Goal: Task Accomplishment & Management: Complete application form

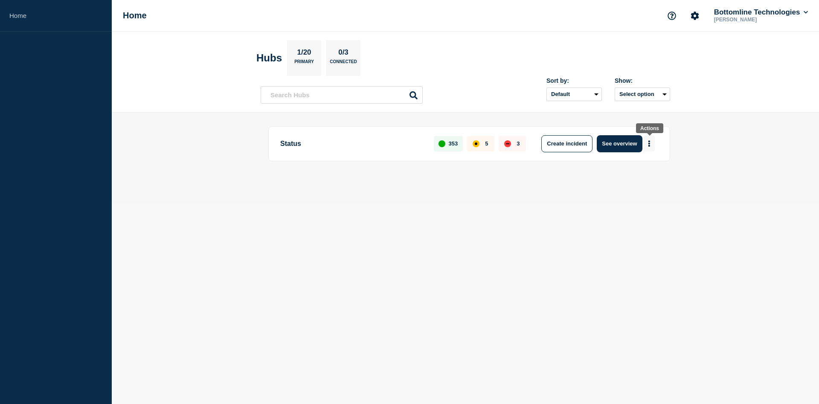
click at [654, 145] on button "More actions" at bounding box center [648, 144] width 11 height 16
click at [660, 170] on button "Create maintenance" at bounding box center [646, 169] width 58 height 7
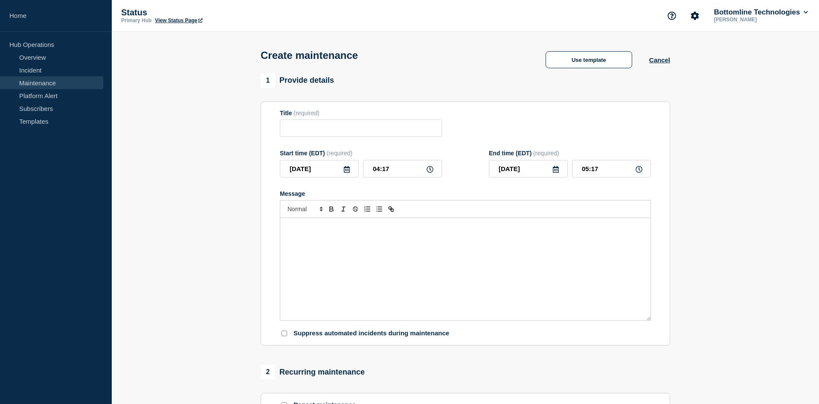
click at [37, 82] on link "Maintenance" at bounding box center [51, 82] width 103 height 13
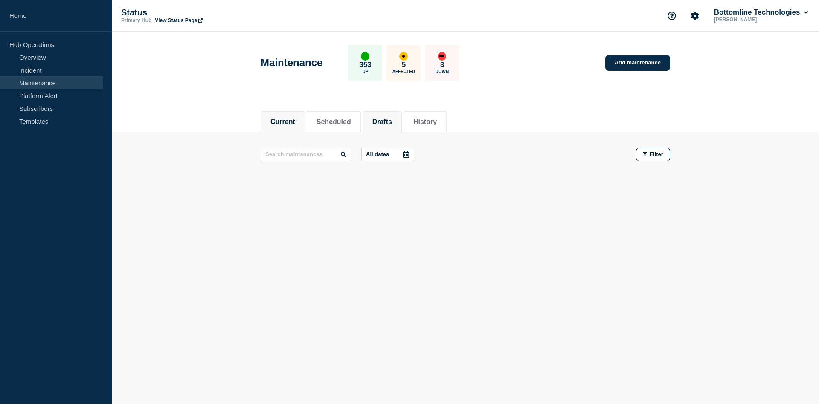
click at [392, 125] on button "Drafts" at bounding box center [382, 122] width 20 height 8
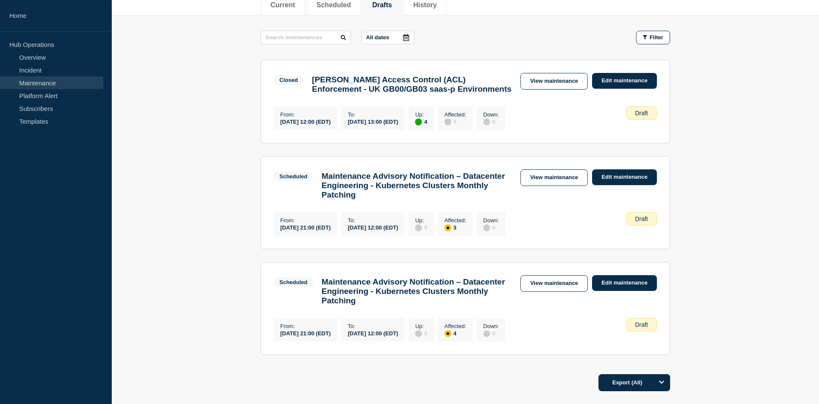
scroll to position [116, 0]
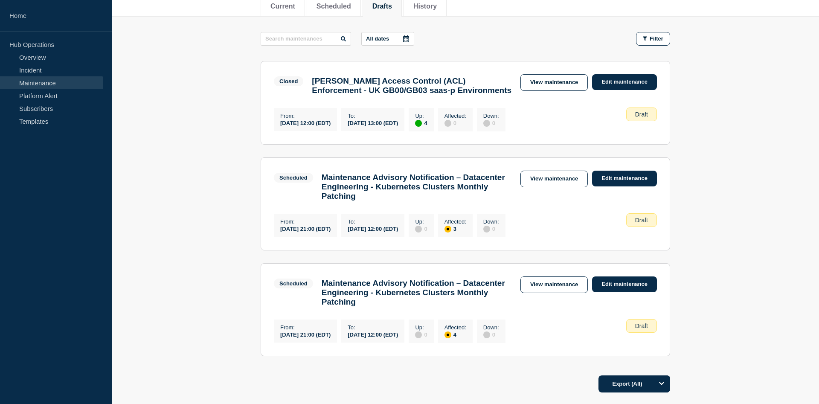
click at [29, 84] on link "Maintenance" at bounding box center [51, 82] width 103 height 13
drag, startPoint x: 529, startPoint y: 301, endPoint x: 349, endPoint y: 189, distance: 211.9
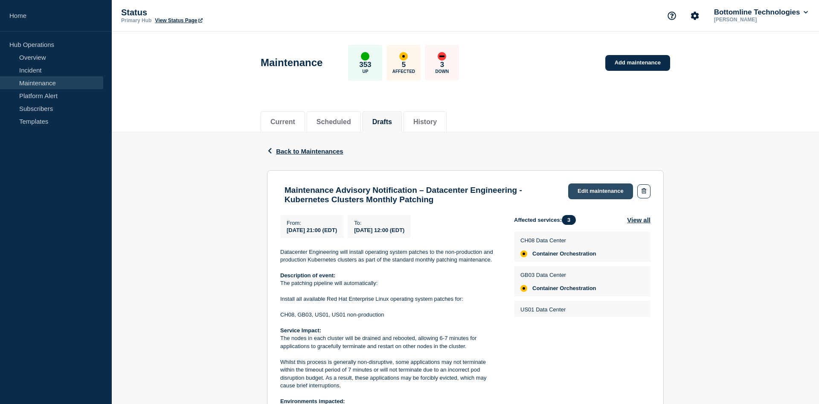
click at [592, 186] on link "Edit maintenance" at bounding box center [600, 191] width 65 height 16
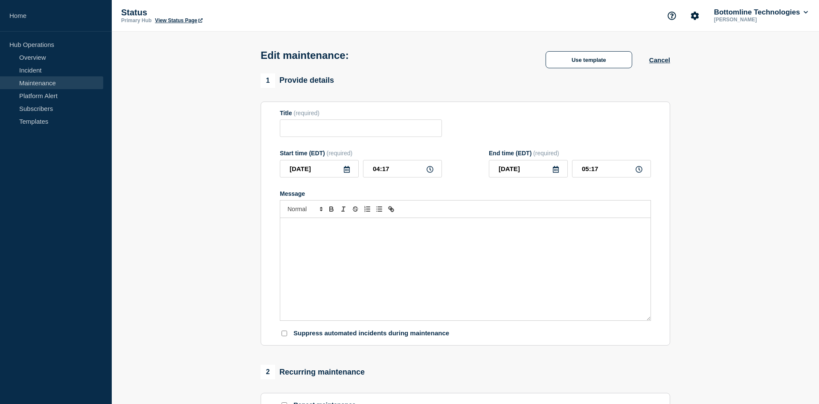
type input "Maintenance Advisory Notification – Datacenter Engineering - Kubernetes Cluster…"
type input "[DATE]"
type input "21:00"
type input "[DATE]"
type input "12:00"
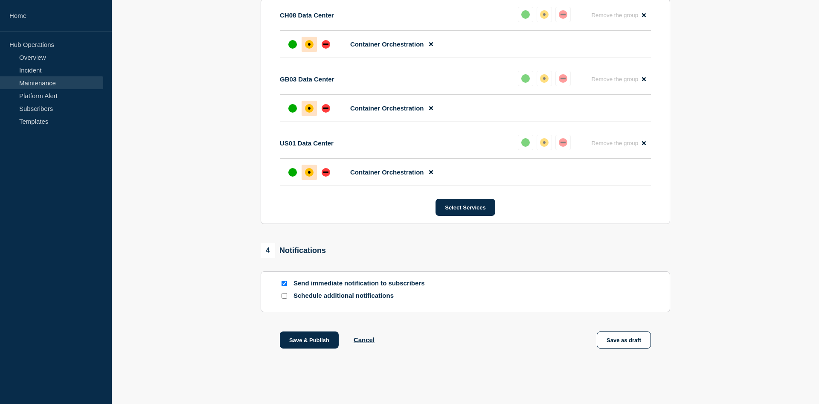
scroll to position [505, 0]
click at [301, 293] on p "Schedule additional notifications" at bounding box center [361, 296] width 136 height 8
click at [283, 297] on input "Schedule additional notifications" at bounding box center [284, 296] width 6 height 6
checkbox input "true"
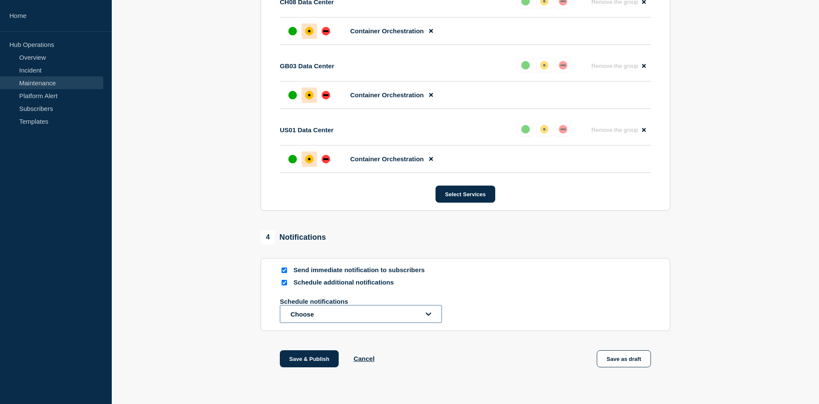
click at [344, 323] on button "Choose" at bounding box center [361, 314] width 162 height 18
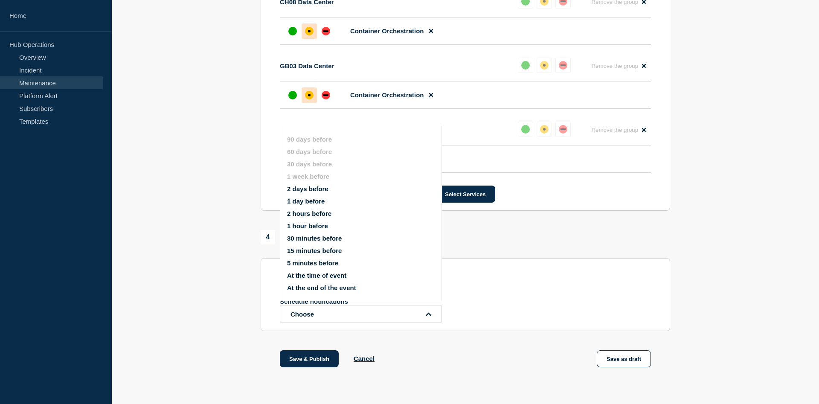
click at [304, 203] on button "1 day before" at bounding box center [306, 200] width 38 height 7
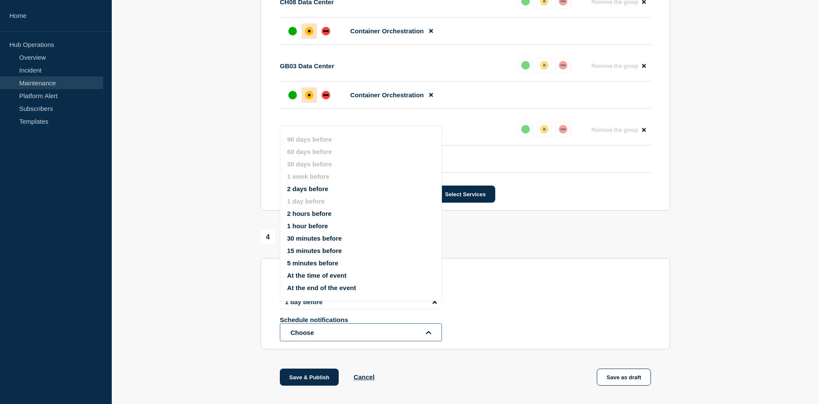
click at [394, 341] on button "Choose" at bounding box center [361, 332] width 162 height 18
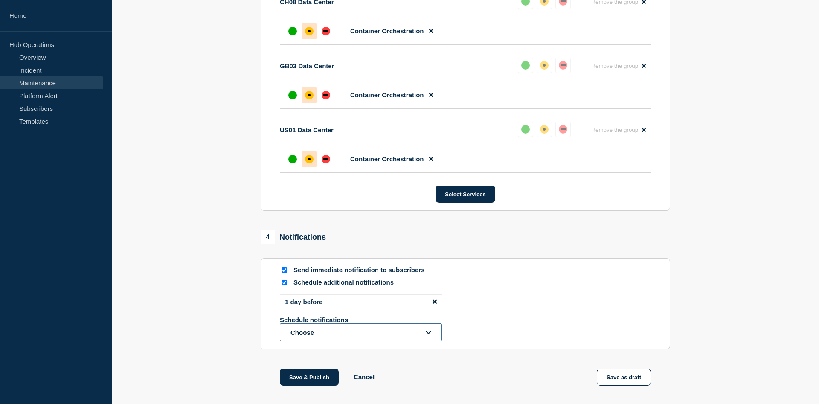
click at [393, 341] on button "Choose" at bounding box center [361, 332] width 162 height 18
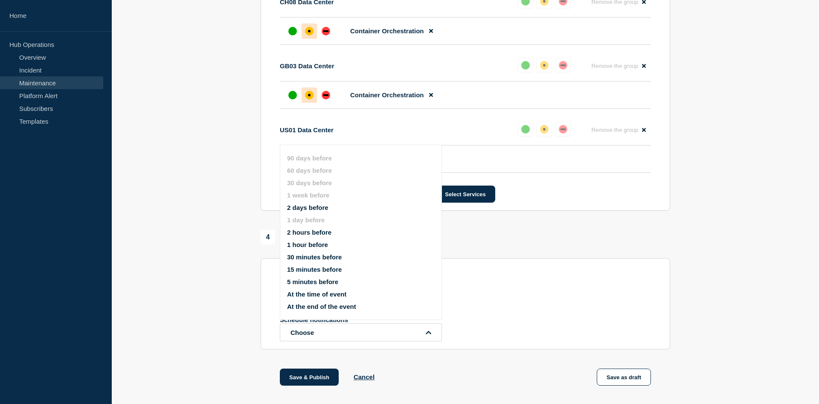
click at [541, 286] on div "Schedule additional notifications" at bounding box center [465, 282] width 371 height 8
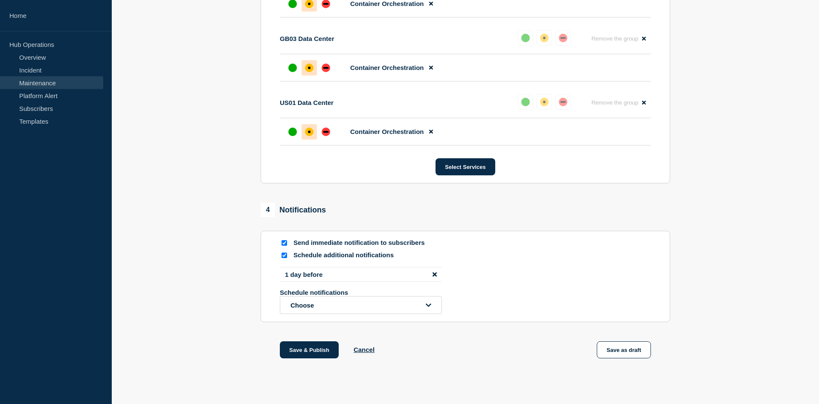
scroll to position [556, 0]
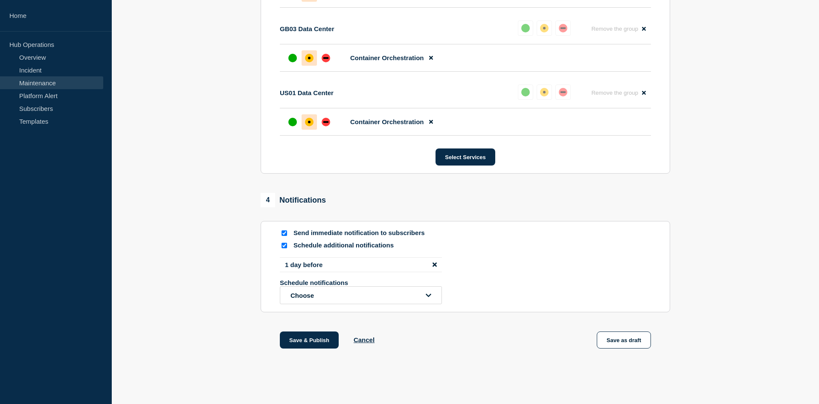
click at [434, 263] on icon "disable notification 1 day before" at bounding box center [434, 264] width 4 height 4
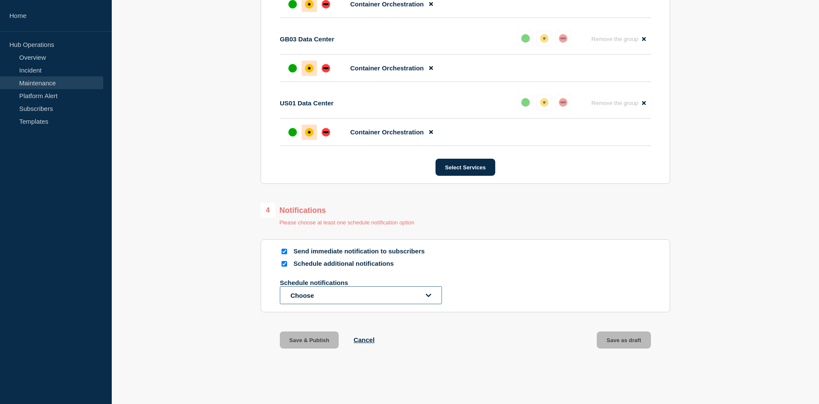
click at [425, 299] on button "Choose" at bounding box center [361, 295] width 162 height 18
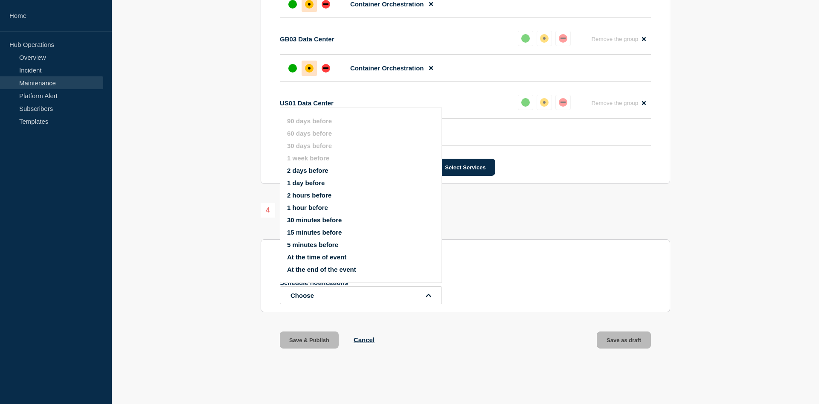
click at [307, 179] on button "1 day before" at bounding box center [306, 182] width 38 height 7
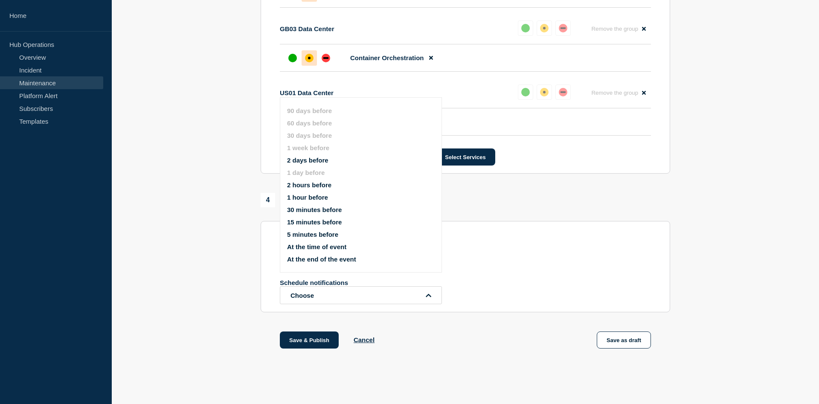
click at [559, 303] on div "Schedule notifications Choose" at bounding box center [465, 291] width 371 height 25
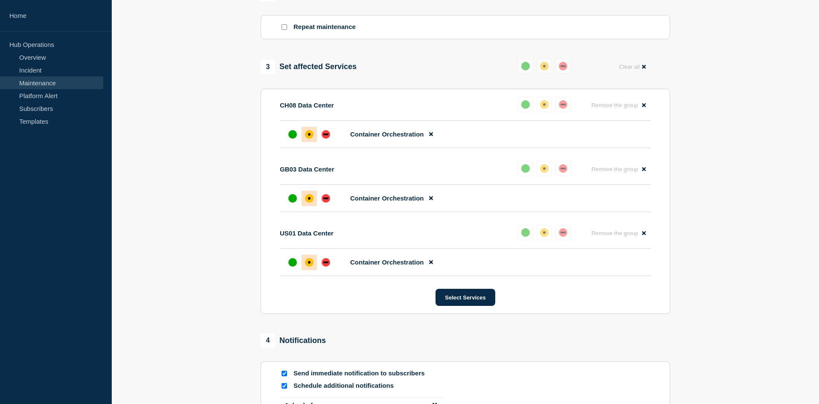
scroll to position [556, 0]
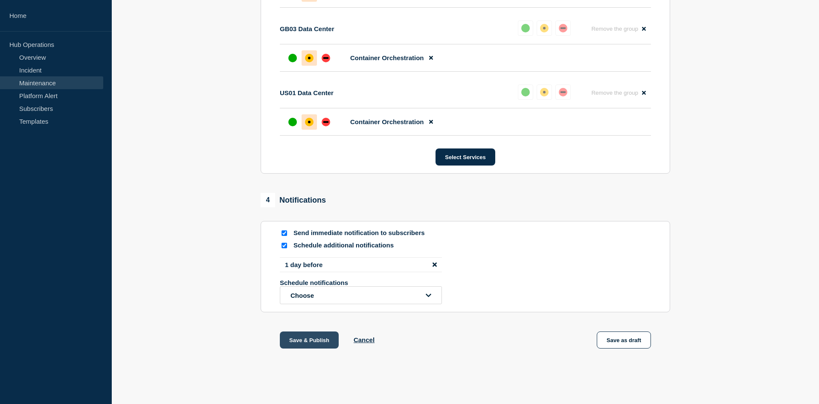
click at [321, 343] on button "Save & Publish" at bounding box center [309, 339] width 59 height 17
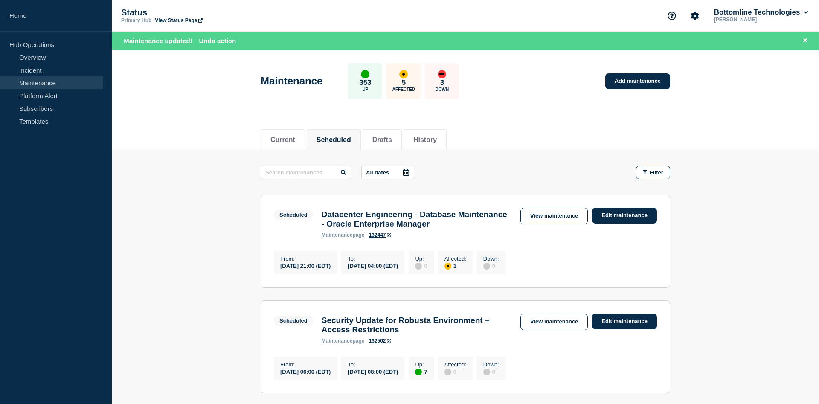
click at [55, 82] on link "Maintenance" at bounding box center [51, 82] width 103 height 13
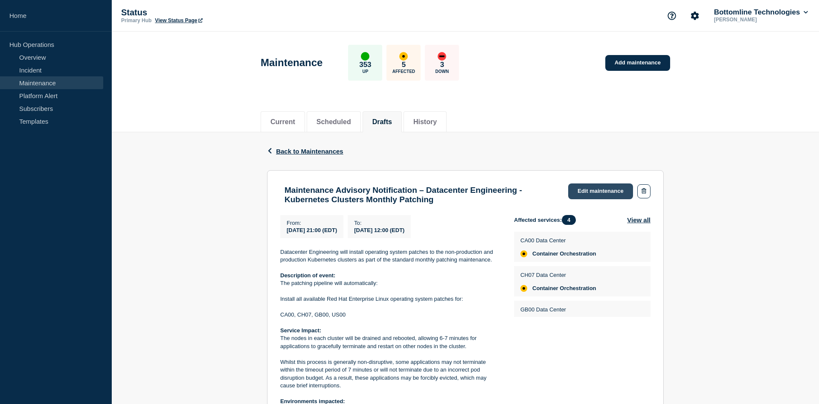
click at [587, 196] on link "Edit maintenance" at bounding box center [600, 191] width 65 height 16
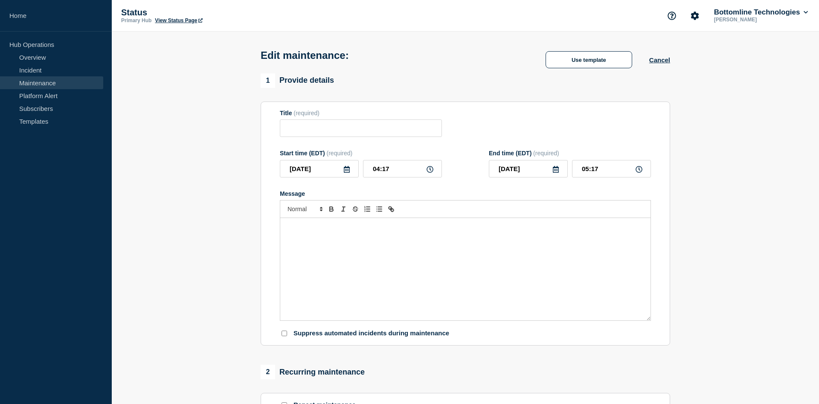
type input "Maintenance Advisory Notification – Datacenter Engineering - Kubernetes Cluster…"
type input "2025-08-23"
type input "21:00"
type input "2025-08-24"
type input "12:00"
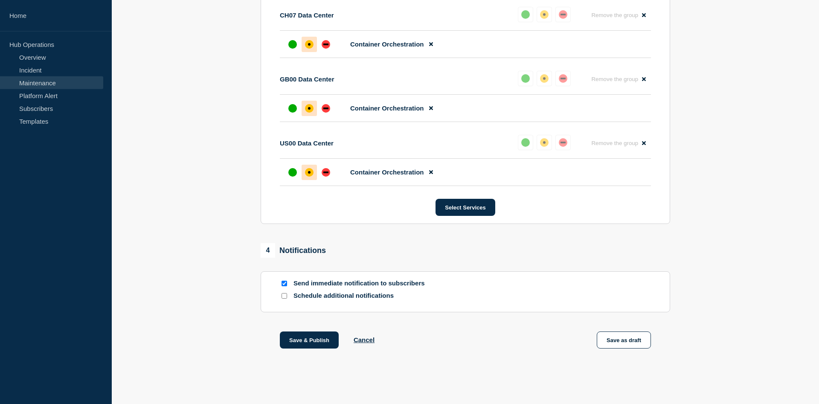
scroll to position [570, 0]
click at [286, 295] on input "Schedule additional notifications" at bounding box center [284, 296] width 6 height 6
checkbox input "true"
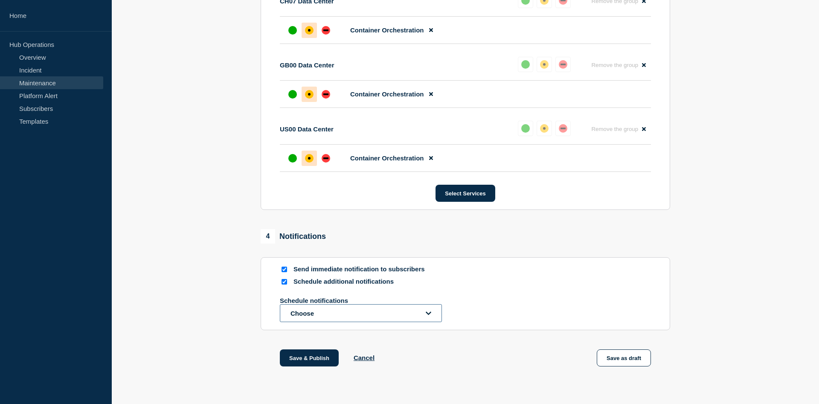
click at [312, 322] on button "Choose" at bounding box center [361, 313] width 162 height 18
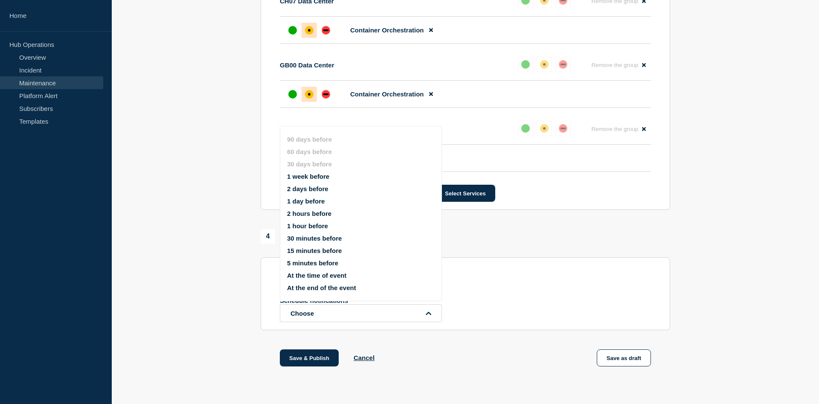
click at [309, 204] on button "1 day before" at bounding box center [306, 200] width 38 height 7
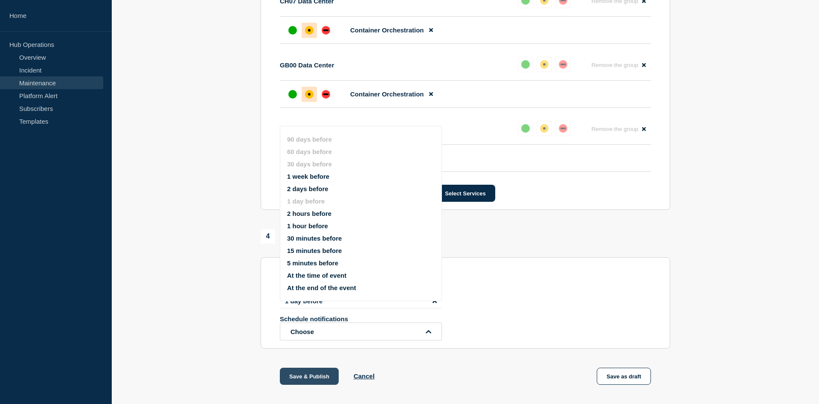
click at [305, 385] on button "Save & Publish" at bounding box center [309, 375] width 59 height 17
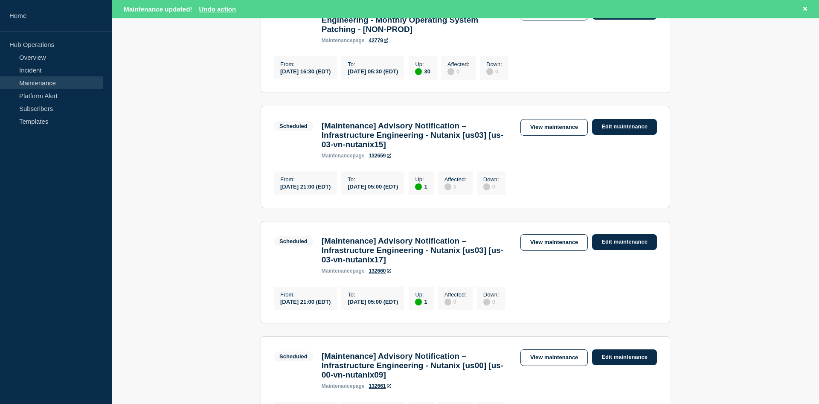
scroll to position [565, 0]
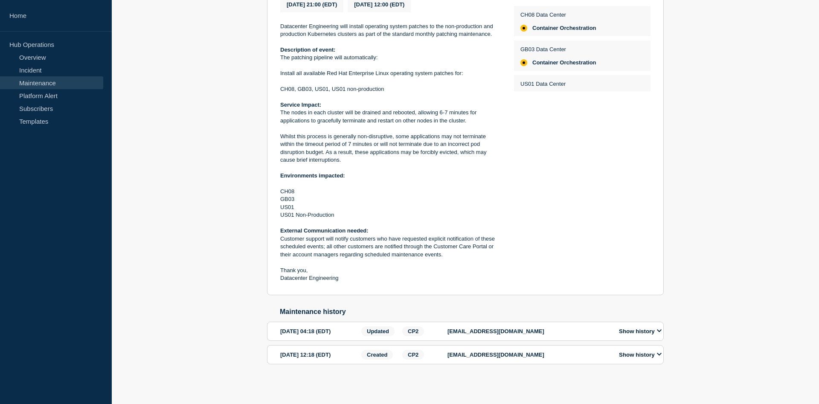
scroll to position [213, 0]
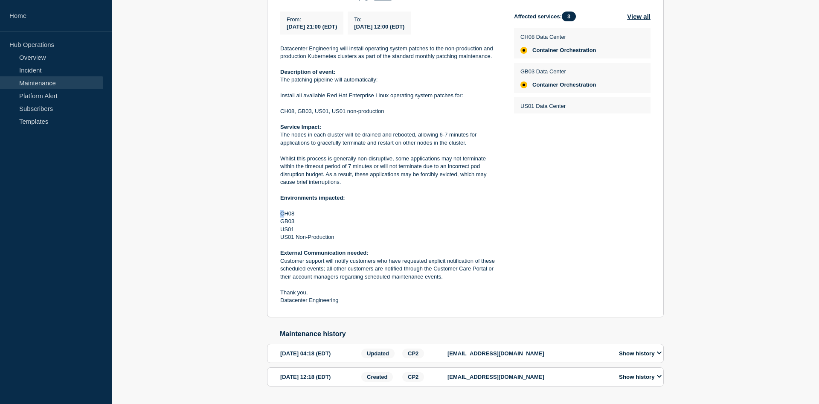
drag, startPoint x: 279, startPoint y: 229, endPoint x: 284, endPoint y: 231, distance: 5.5
click at [284, 231] on section "Scheduled Maintenance Advisory Notification – Datacenter Engineering - Kubernet…" at bounding box center [465, 137] width 396 height 360
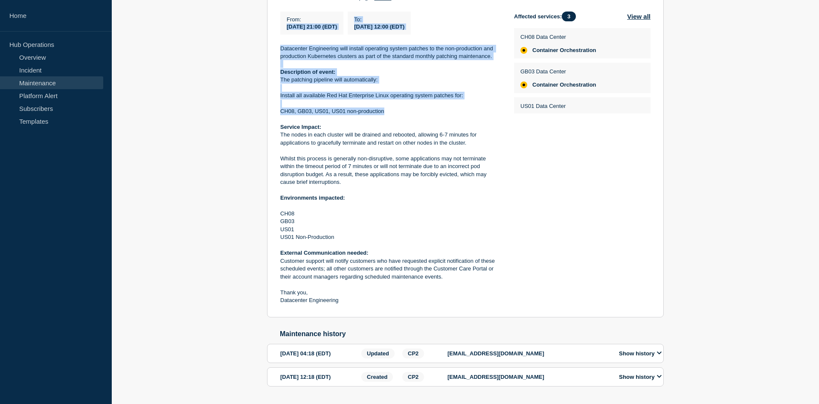
drag, startPoint x: 298, startPoint y: 50, endPoint x: 395, endPoint y: 129, distance: 124.8
click at [395, 129] on div "From : 2025-08-16 21:00 (EDT) To : 2025-08-17 12:00 (EDT) Datacenter Engineerin…" at bounding box center [397, 158] width 234 height 293
copy div "2025-08-16 21:00 (EDT) To : 2025-08-17 12:00 (EDT) Datacenter Engineering will …"
click at [381, 99] on p "Install all available Red Hat Enterprise Linux operating system patches for:" at bounding box center [390, 96] width 220 height 8
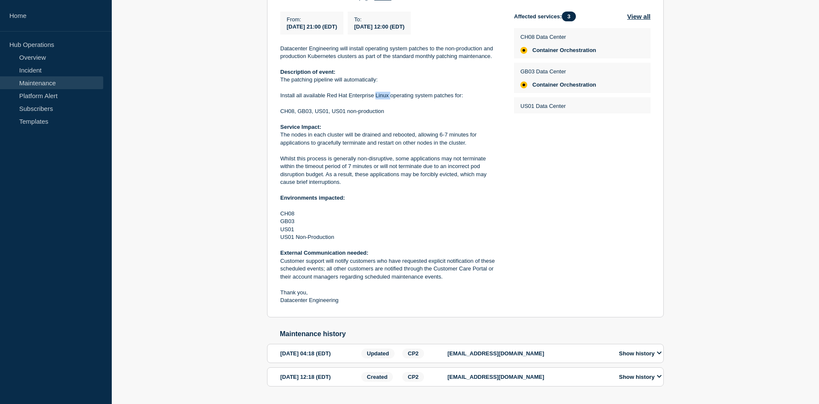
click at [381, 99] on p "Install all available Red Hat Enterprise Linux operating system patches for:" at bounding box center [390, 96] width 220 height 8
click at [291, 99] on p "Install all available Red Hat Enterprise Linux operating system patches for:" at bounding box center [390, 96] width 220 height 8
drag, startPoint x: 281, startPoint y: 113, endPoint x: 395, endPoint y: 131, distance: 114.8
click at [403, 133] on div "Datacenter Engineering will install operating system patches to the non-product…" at bounding box center [390, 175] width 220 height 260
copy div "Install all available Red Hat Enterprise Linux operating system patches for: CH…"
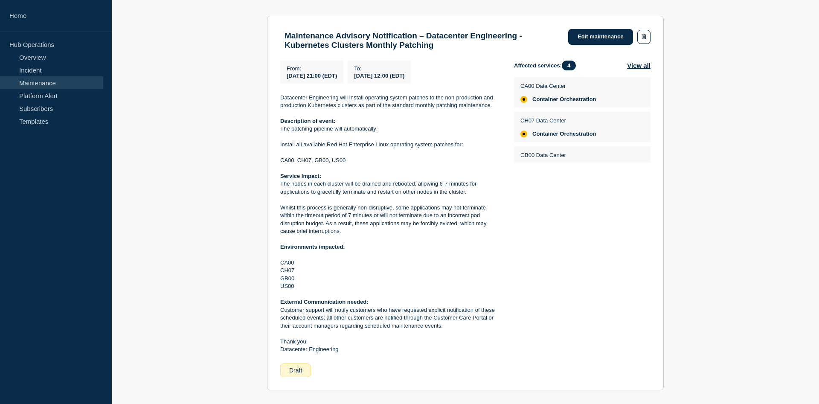
scroll to position [174, 0]
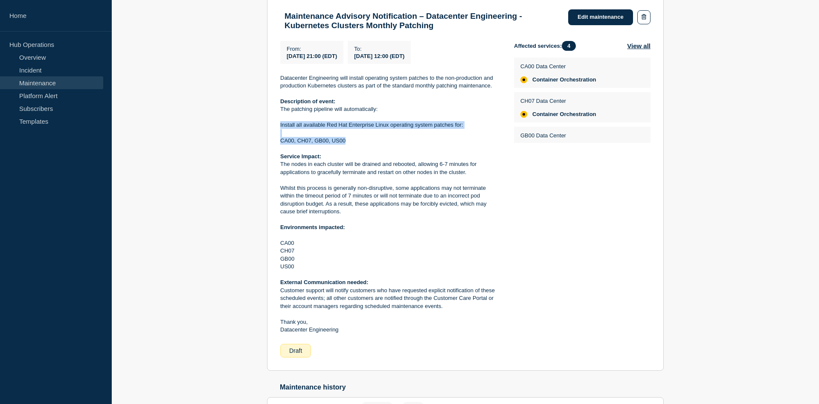
drag, startPoint x: 281, startPoint y: 129, endPoint x: 351, endPoint y: 150, distance: 73.3
click at [351, 150] on div "Datacenter Engineering will install operating system patches to the non-product…" at bounding box center [390, 204] width 220 height 260
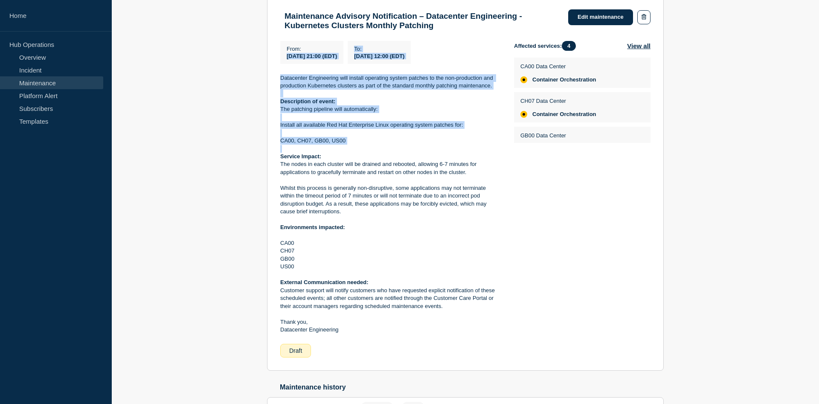
drag, startPoint x: 360, startPoint y: 152, endPoint x: 278, endPoint y: 60, distance: 122.9
click at [280, 74] on div "Datacenter Engineering will install operating system patches to the non-product…" at bounding box center [390, 204] width 220 height 260
copy div "[DATE] 21:00 (EDT) To : [DATE] 12:00 (EDT) Datacenter Engineering will install …"
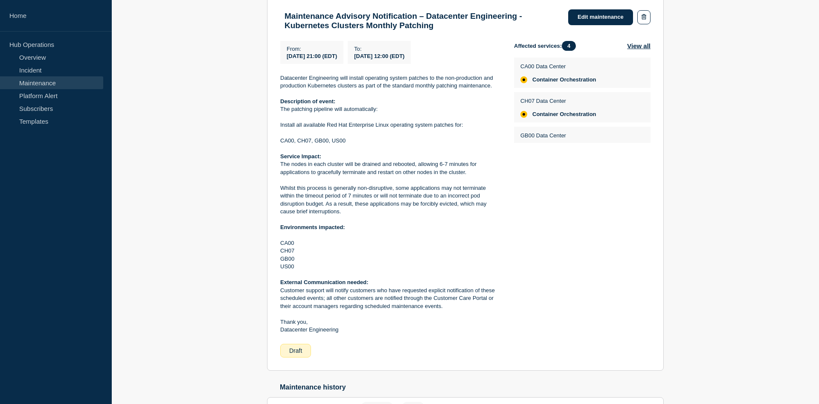
click at [248, 113] on div "Back Back to Maintenances Maintenance Advisory Notification – Datacenter Engine…" at bounding box center [465, 200] width 707 height 485
drag, startPoint x: 353, startPoint y: 145, endPoint x: 279, endPoint y: 145, distance: 73.8
click at [280, 145] on div "Datacenter Engineering will install operating system patches to the non-product…" at bounding box center [390, 204] width 220 height 260
copy p "CA00, CH07, GB00, US00"
